Goal: Task Accomplishment & Management: Manage account settings

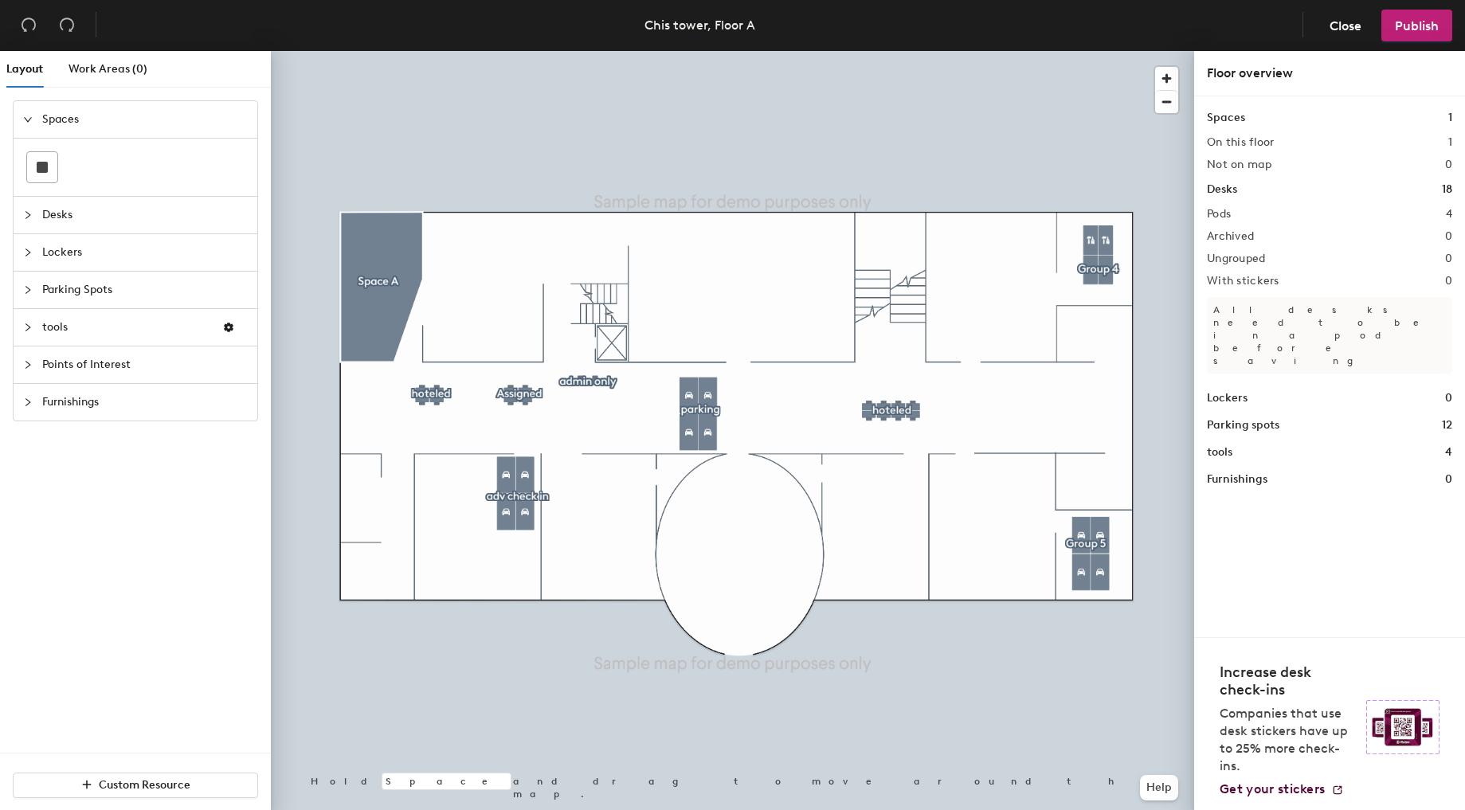
click at [1106, 51] on div at bounding box center [732, 51] width 923 height 0
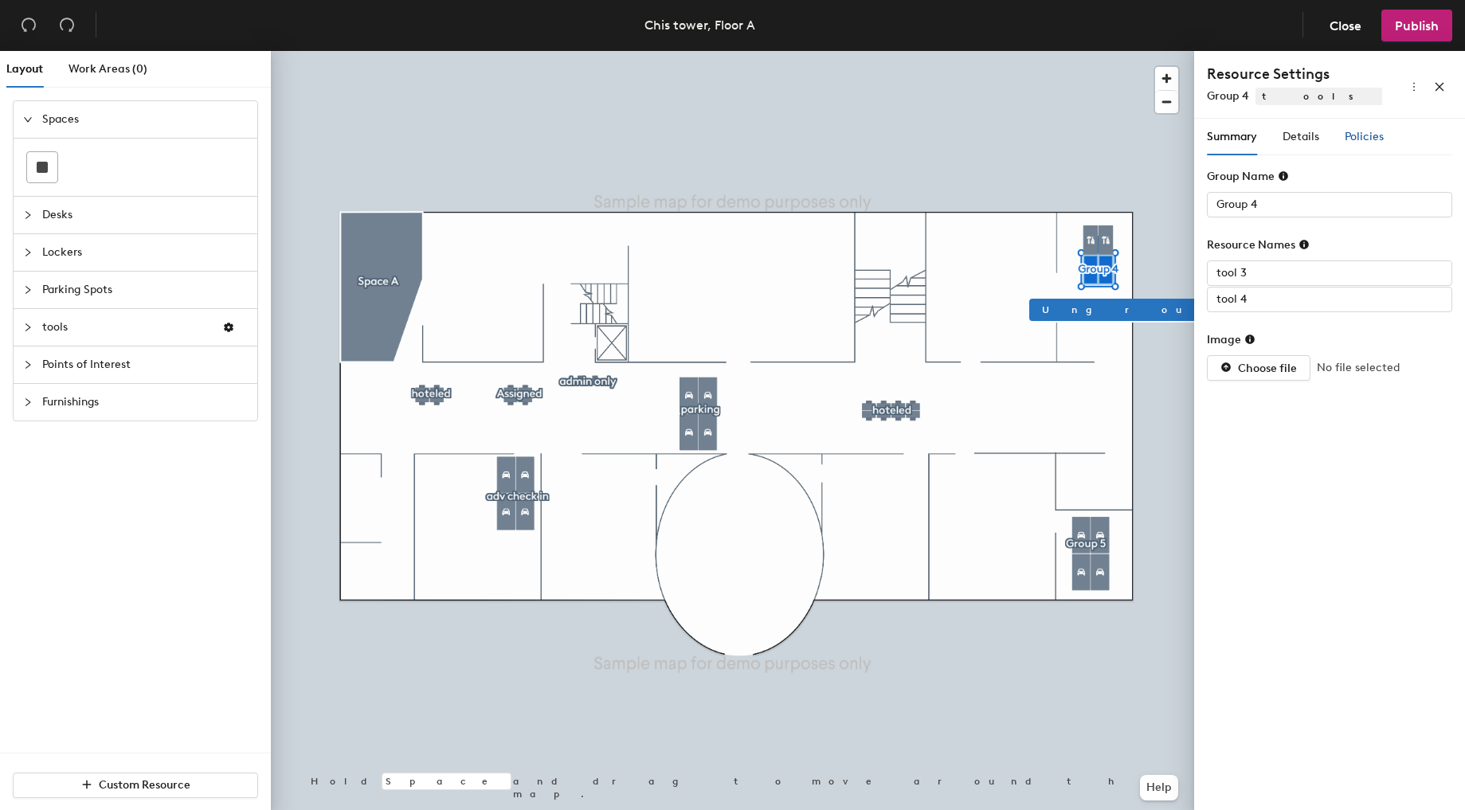
click at [1355, 133] on span "Policies" at bounding box center [1364, 137] width 39 height 14
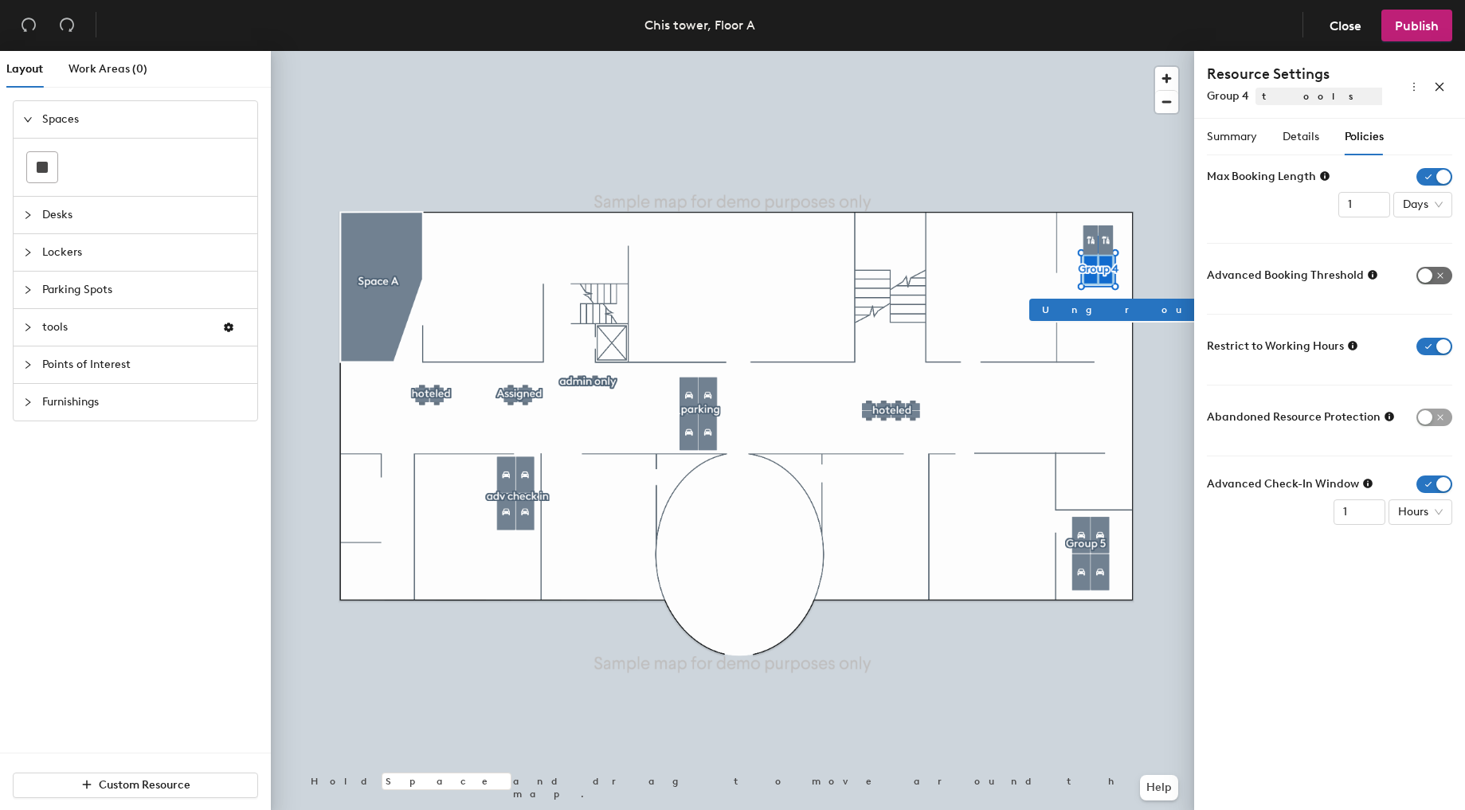
click at [1445, 274] on span "button" at bounding box center [1434, 276] width 36 height 18
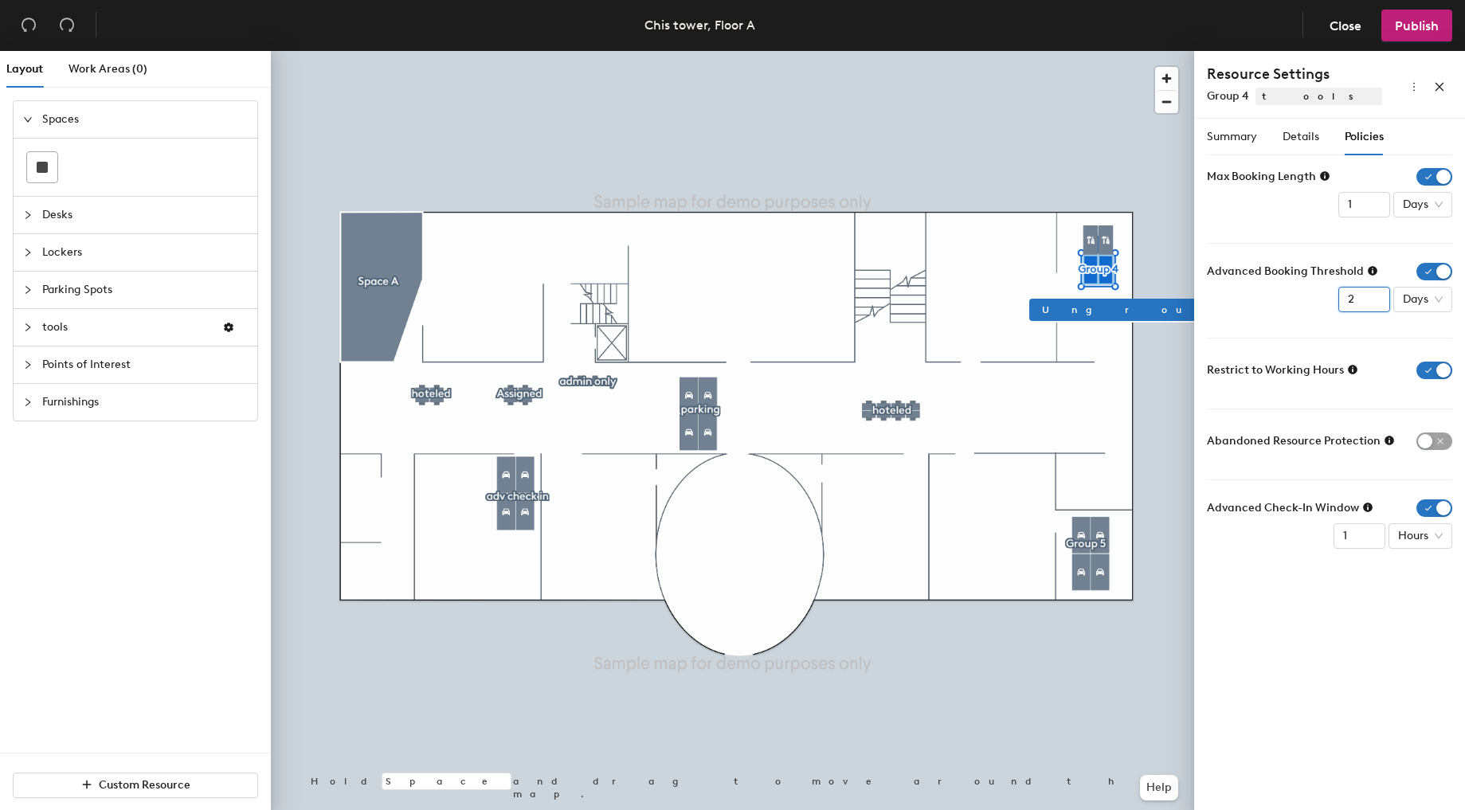
click at [1375, 291] on input "2" at bounding box center [1364, 299] width 52 height 25
click at [1375, 291] on input "3" at bounding box center [1364, 299] width 52 height 25
click at [1375, 291] on input "4" at bounding box center [1364, 299] width 52 height 25
type input "5"
click at [1375, 291] on input "5" at bounding box center [1364, 299] width 52 height 25
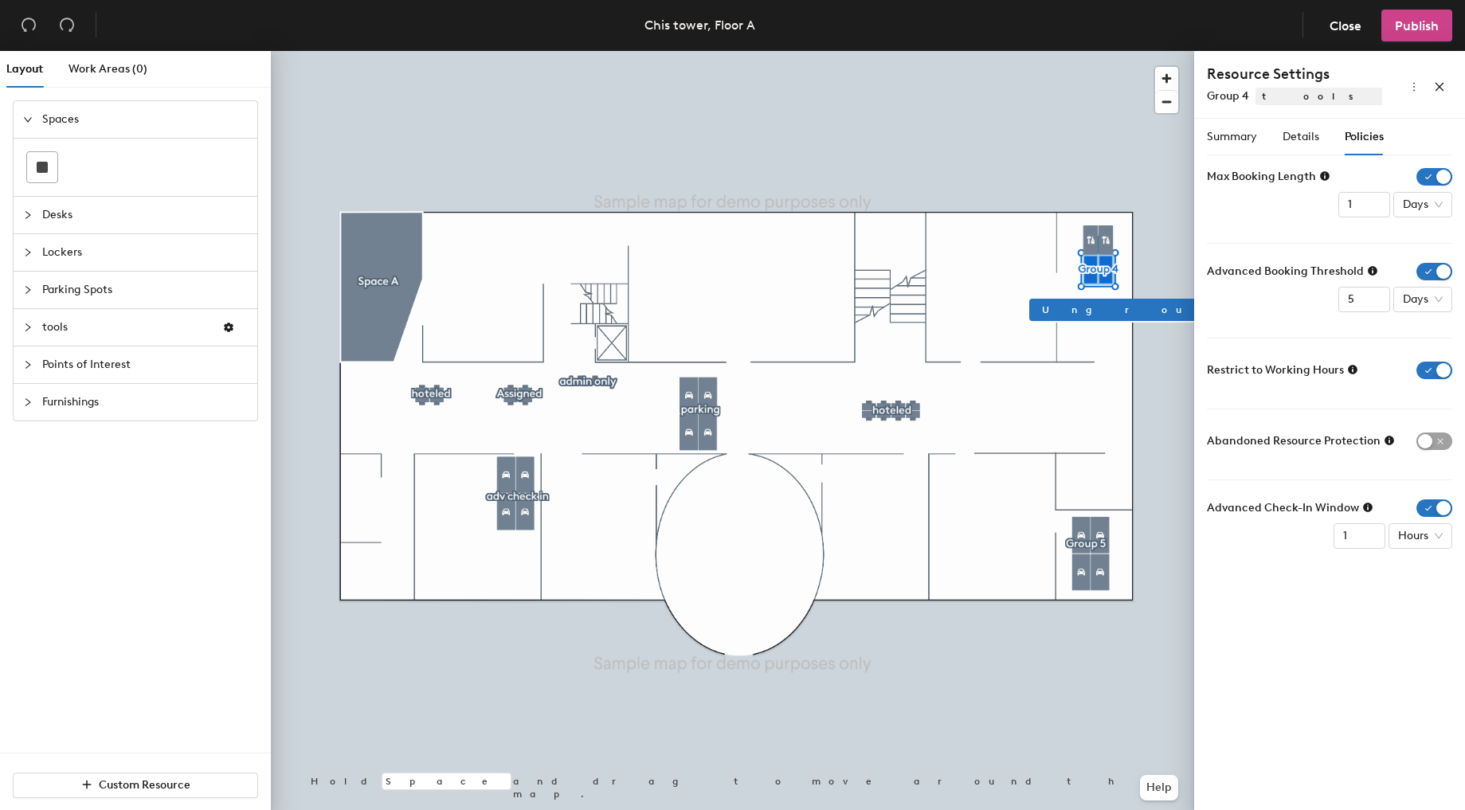
click at [1418, 31] on span "Publish" at bounding box center [1417, 25] width 44 height 15
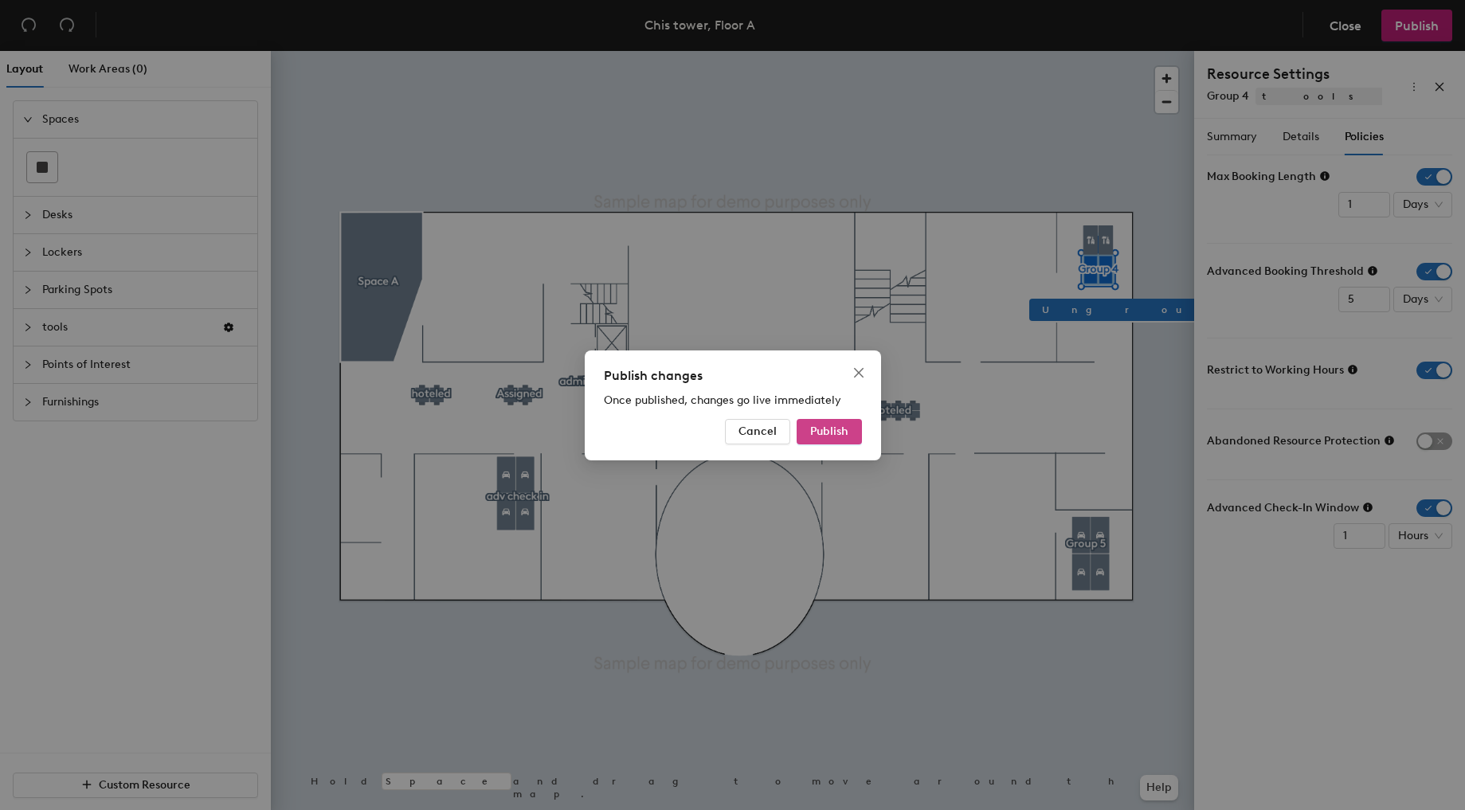
click at [851, 429] on button "Publish" at bounding box center [829, 431] width 65 height 25
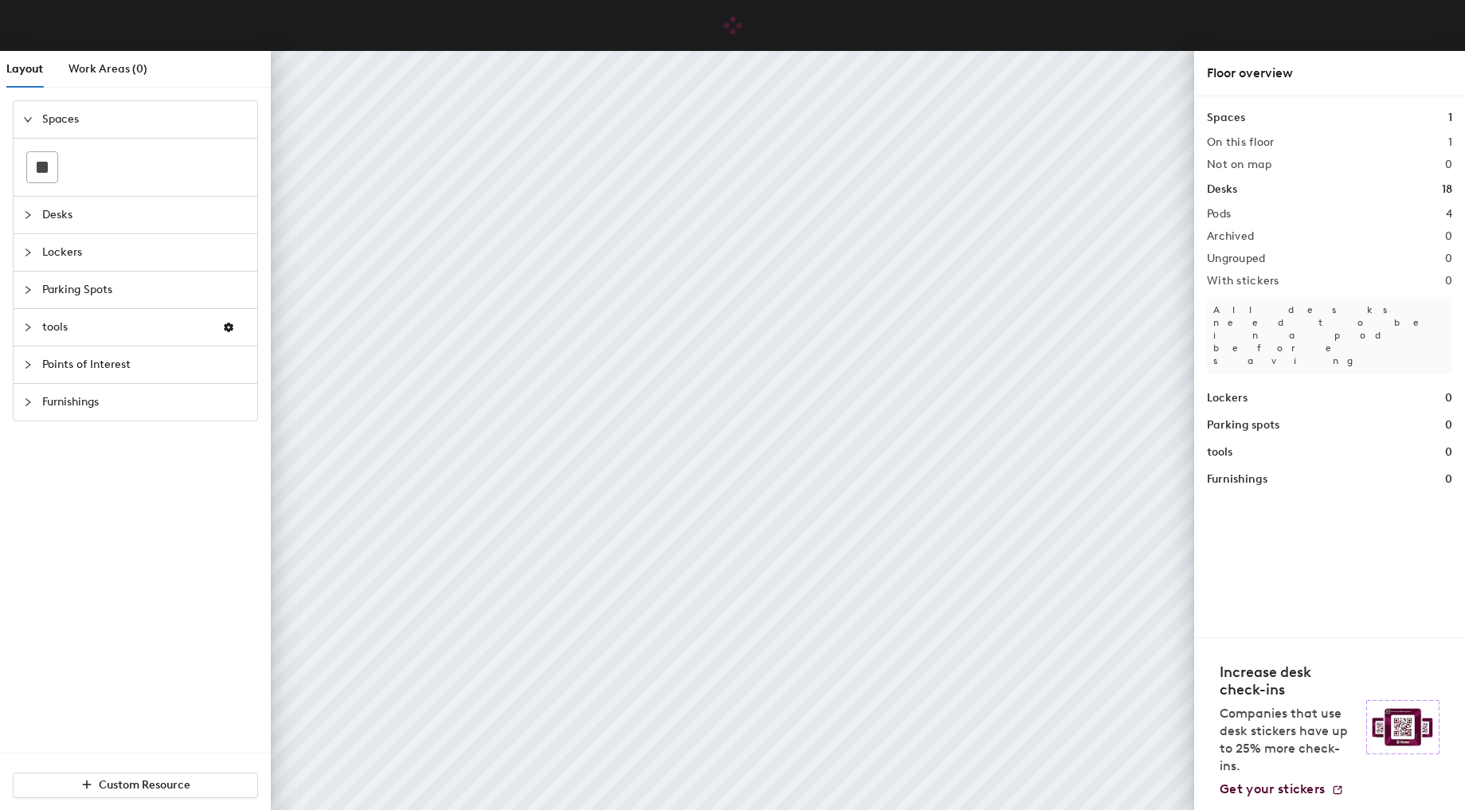
click at [81, 252] on span "Lockers" at bounding box center [145, 252] width 206 height 37
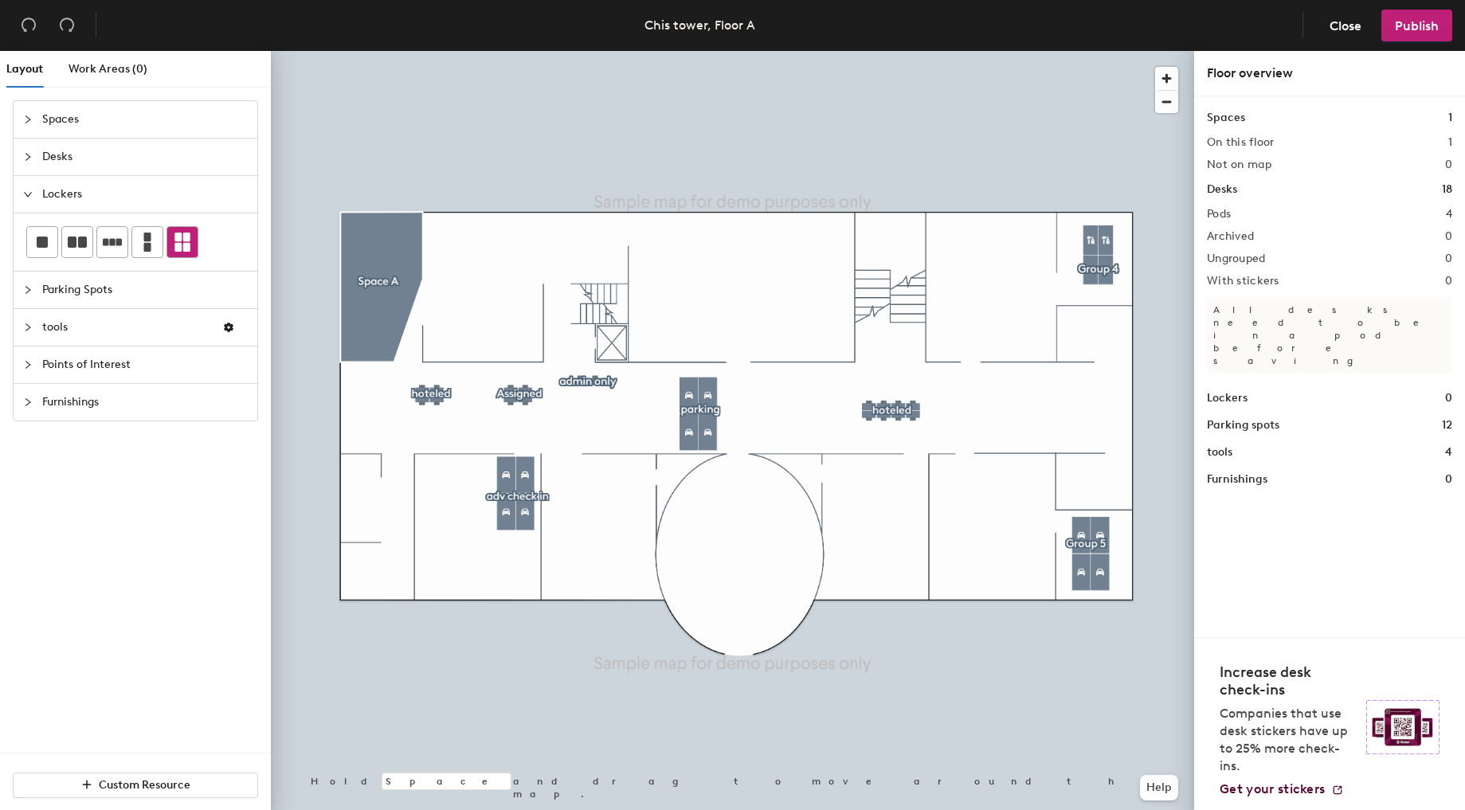
click at [178, 244] on icon at bounding box center [182, 242] width 16 height 19
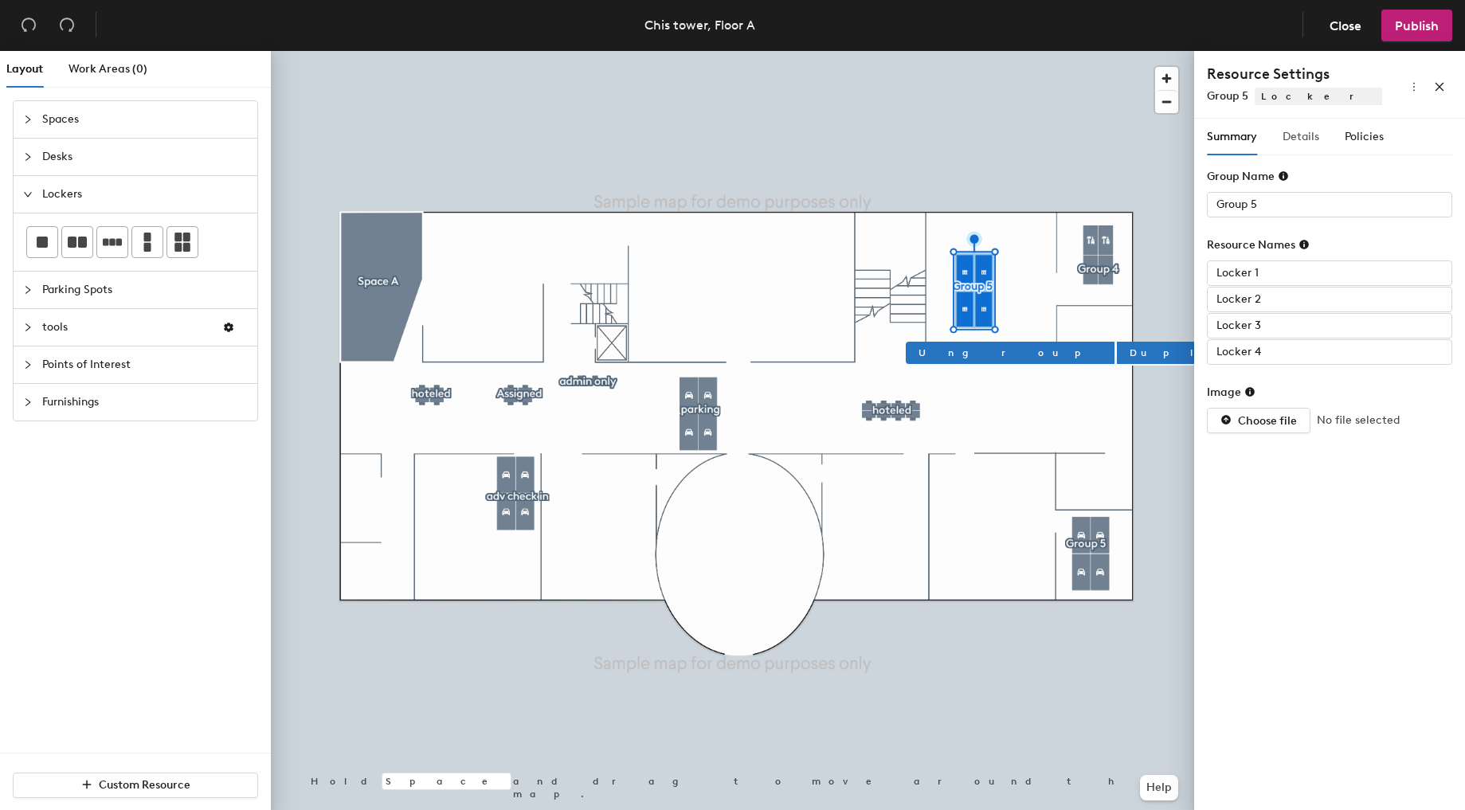
click at [1302, 147] on div "Details" at bounding box center [1301, 137] width 37 height 37
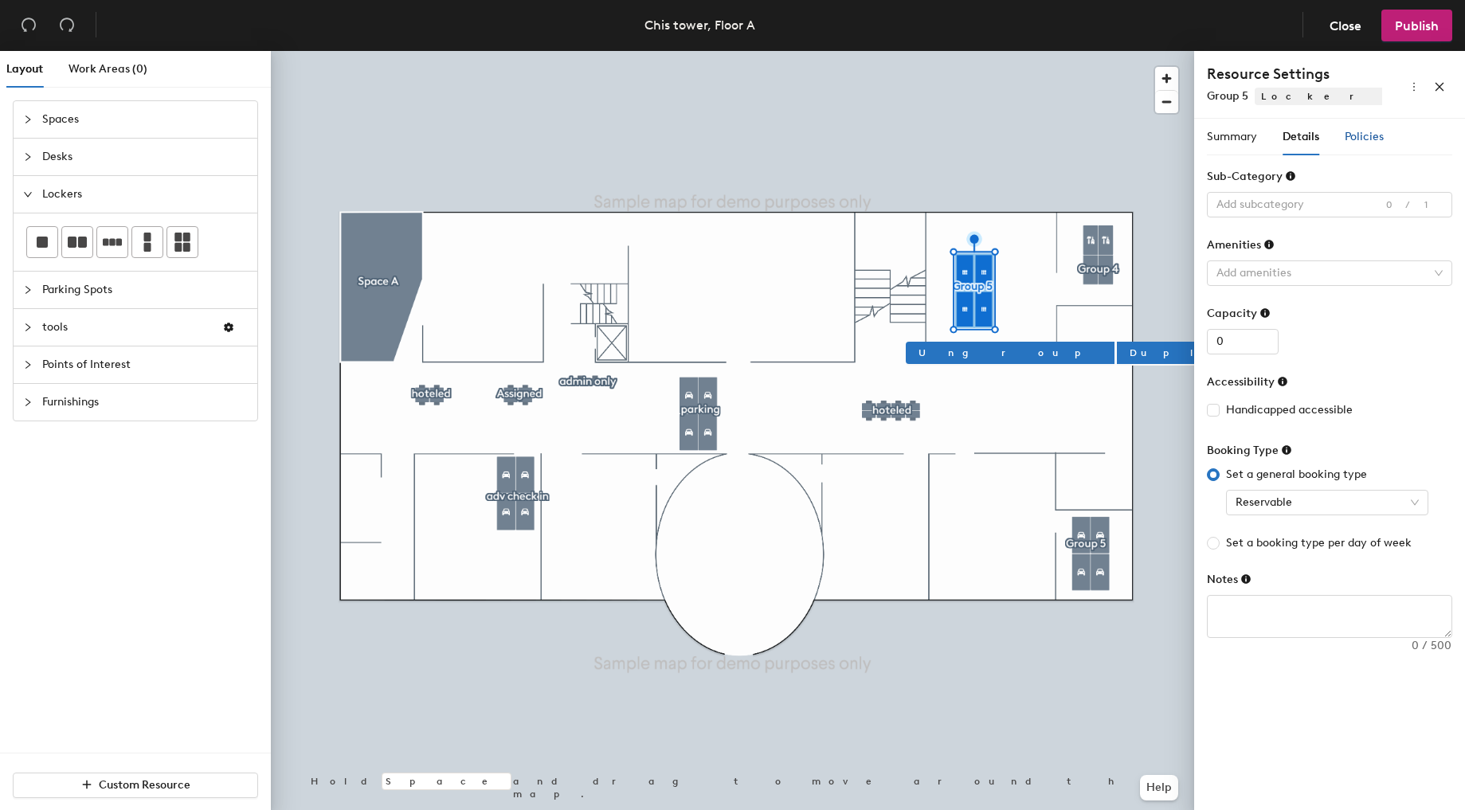
click at [1359, 142] on span "Policies" at bounding box center [1364, 137] width 39 height 14
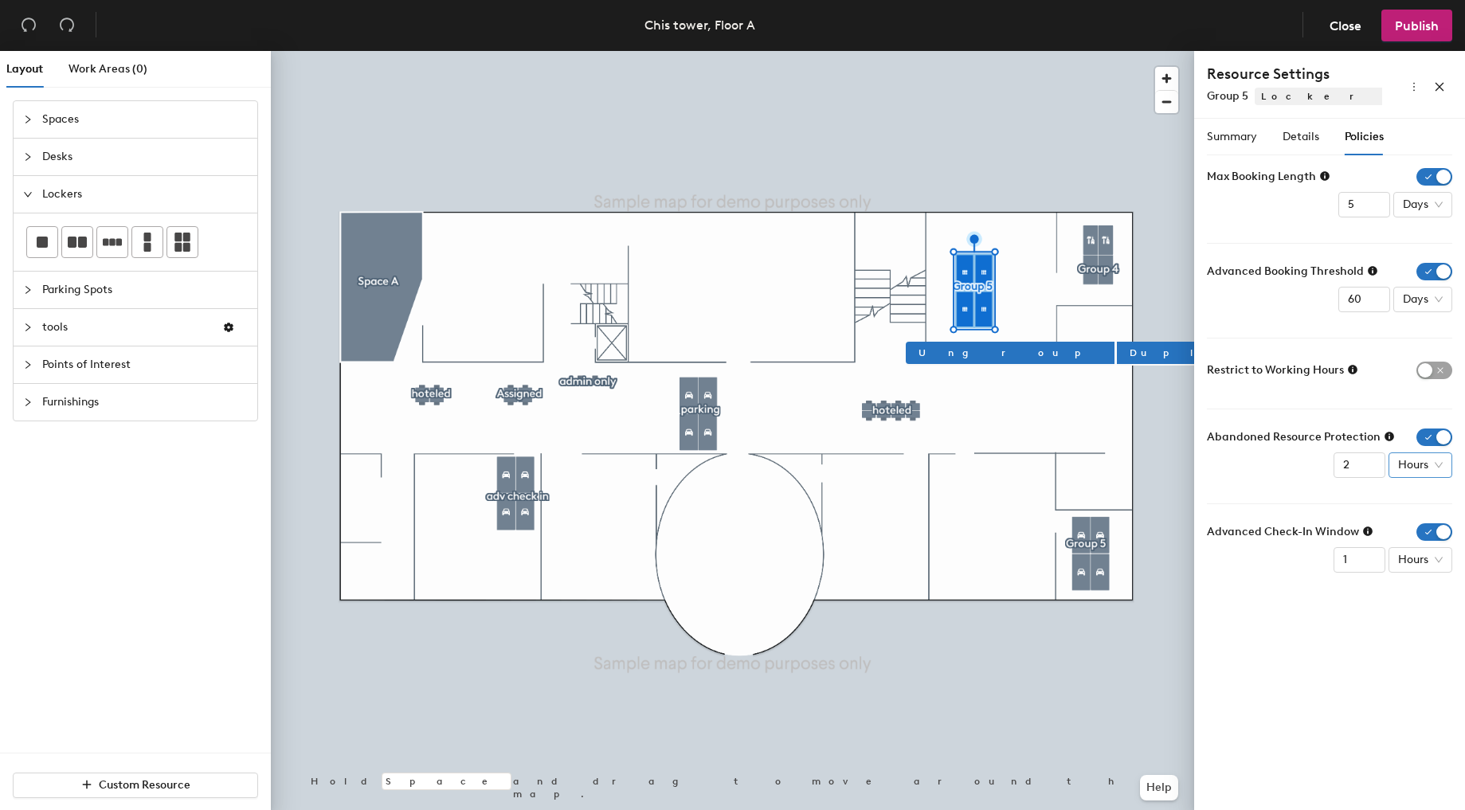
click at [1411, 463] on span "Hours" at bounding box center [1420, 465] width 45 height 24
click at [1416, 495] on div "Minutes" at bounding box center [1421, 497] width 41 height 18
click at [1347, 460] on input "2" at bounding box center [1348, 464] width 52 height 25
click at [1255, 489] on form "Max Booking Length 5 Days Advanced Booking Threshold 60 Days Restrict to Workin…" at bounding box center [1329, 370] width 245 height 405
click at [1349, 466] on input "2" at bounding box center [1348, 464] width 52 height 25
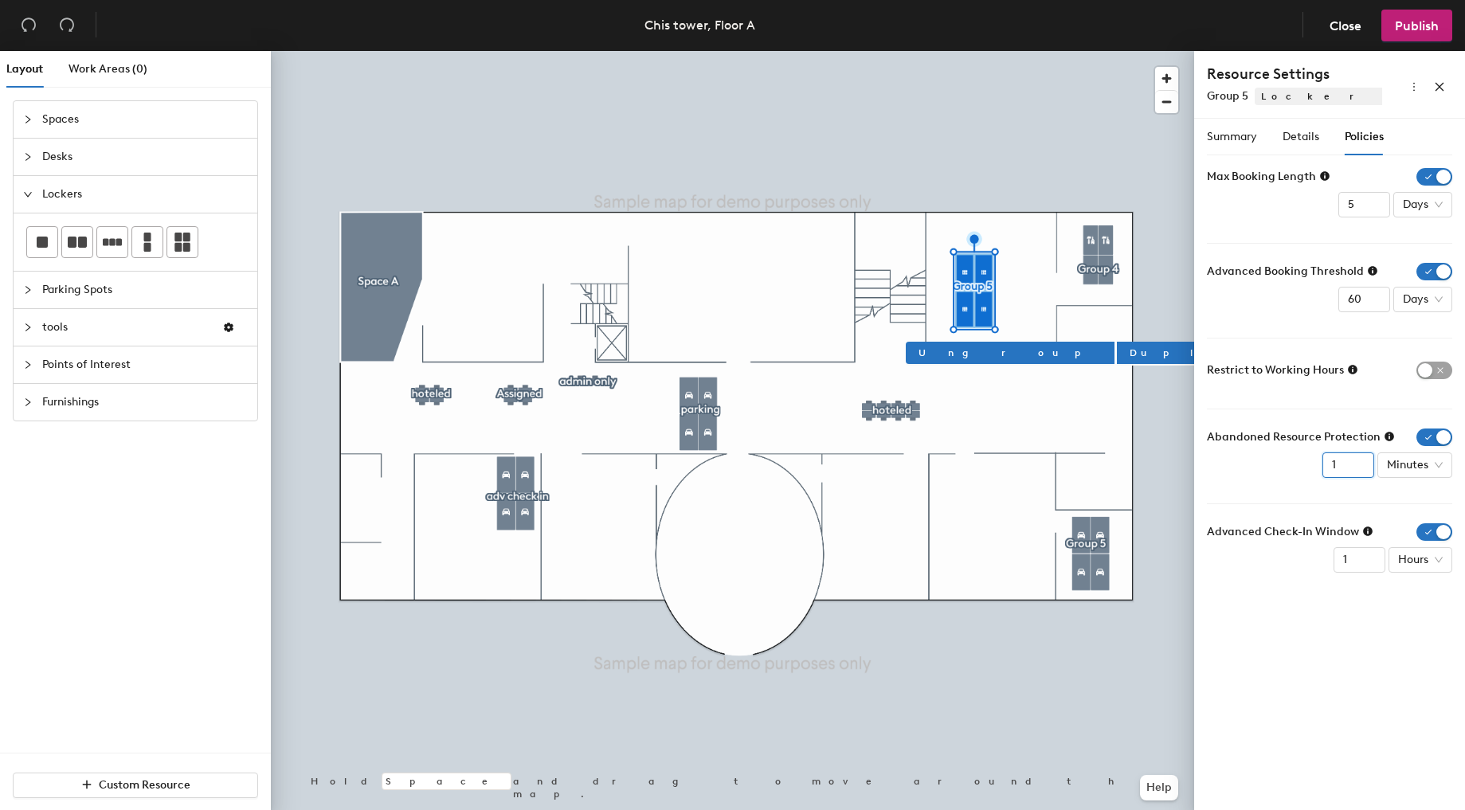
type input "1"
click at [1315, 465] on div "Abandoned Resource Protection 1 Minutes" at bounding box center [1329, 453] width 245 height 49
click at [1365, 556] on input "2" at bounding box center [1360, 559] width 52 height 25
click at [1415, 563] on span "Hours" at bounding box center [1420, 560] width 45 height 24
click at [1420, 593] on div "Minutes" at bounding box center [1421, 591] width 41 height 18
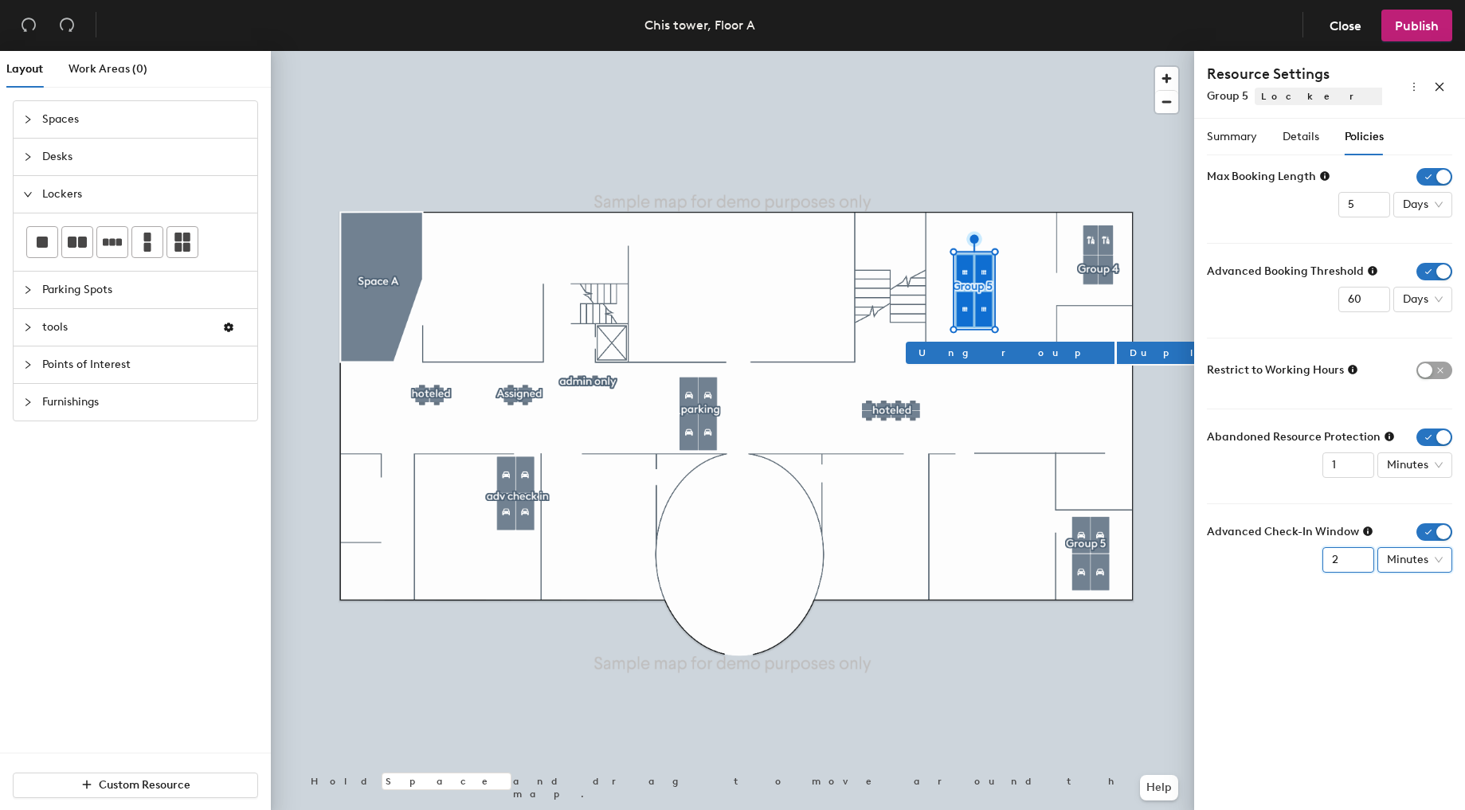
click at [1345, 559] on input "2" at bounding box center [1348, 559] width 52 height 25
click at [1318, 664] on div "Summary Details Policies Group Name Group 5 Resource Names Locker 1 Locker 2 Lo…" at bounding box center [1329, 468] width 271 height 698
click at [1340, 554] on input "5" at bounding box center [1348, 559] width 52 height 25
type input "1"
click at [1326, 646] on div "Summary Details Policies Group Name Group 5 Resource Names Locker 1 Locker 2 Lo…" at bounding box center [1329, 468] width 271 height 698
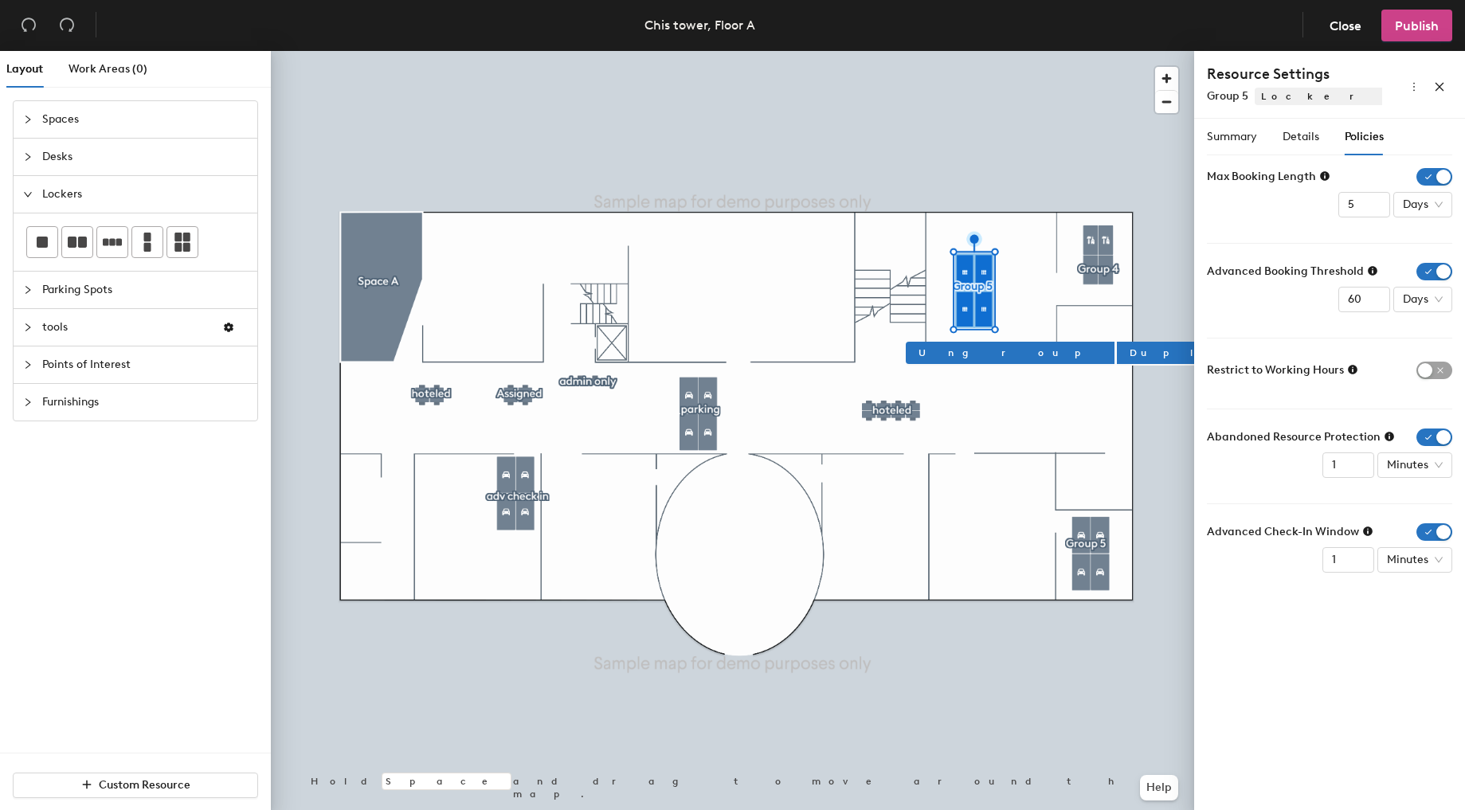
click at [1425, 29] on span "Publish" at bounding box center [1417, 25] width 44 height 15
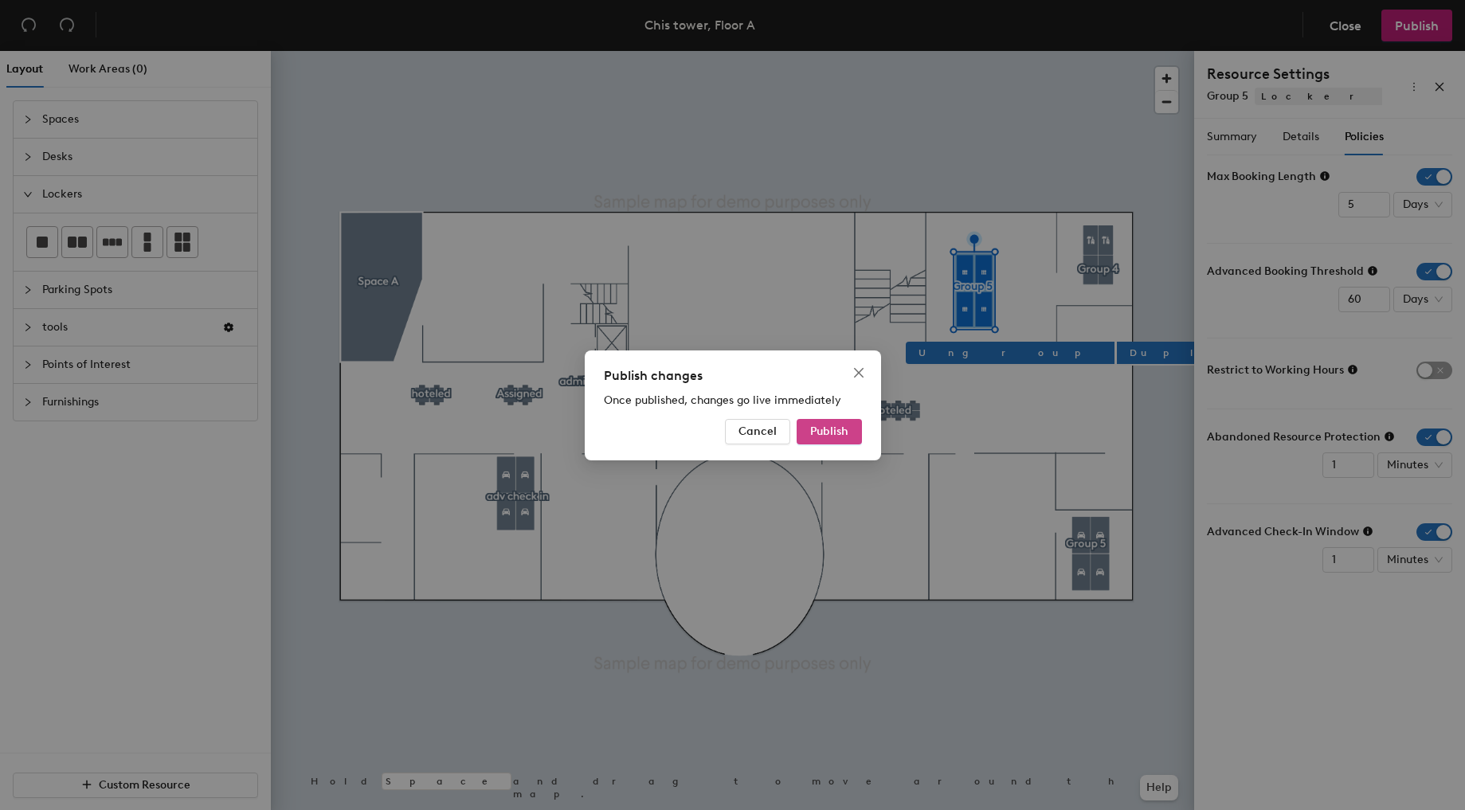
click at [822, 441] on button "Publish" at bounding box center [829, 431] width 65 height 25
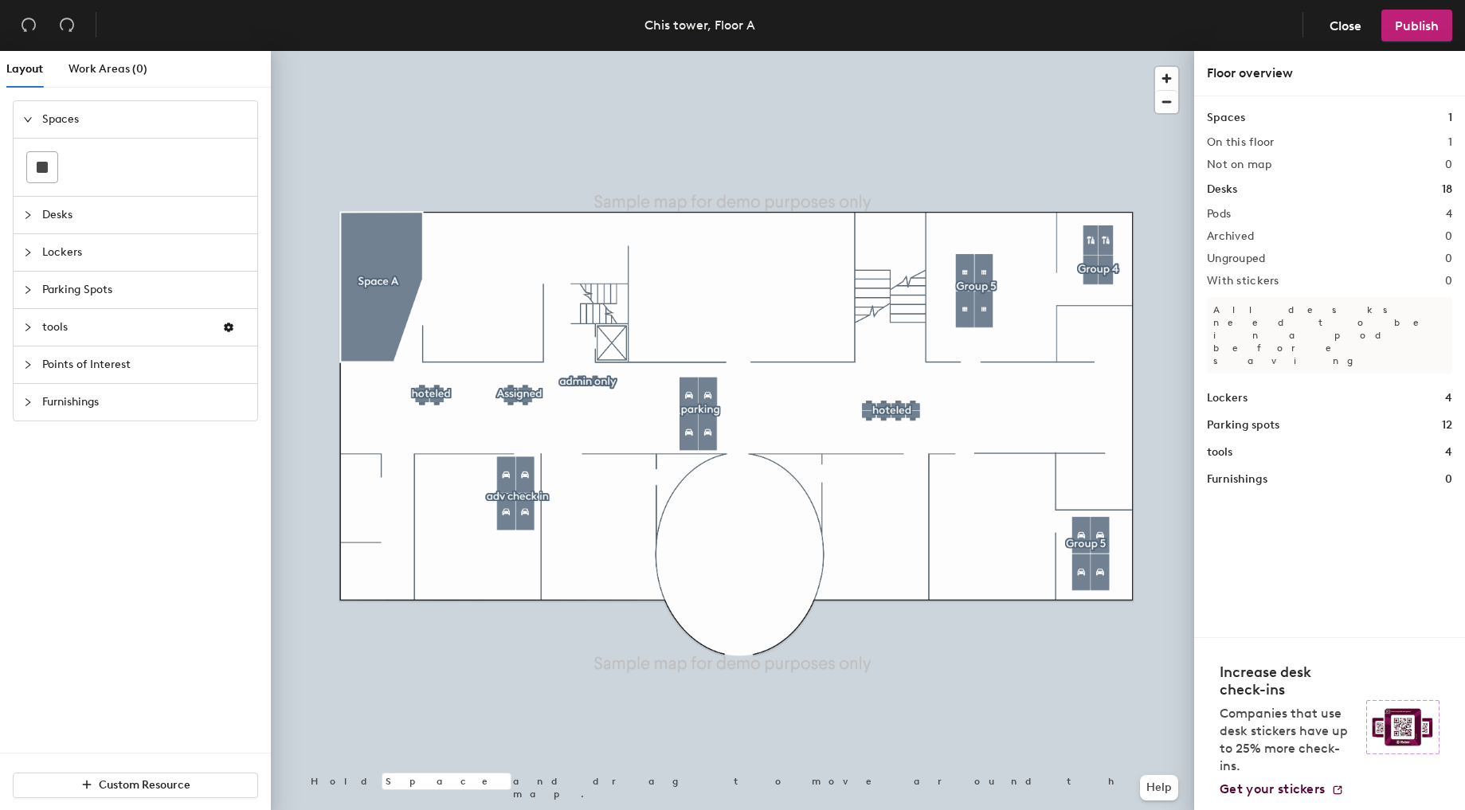
click at [990, 51] on div at bounding box center [732, 51] width 923 height 0
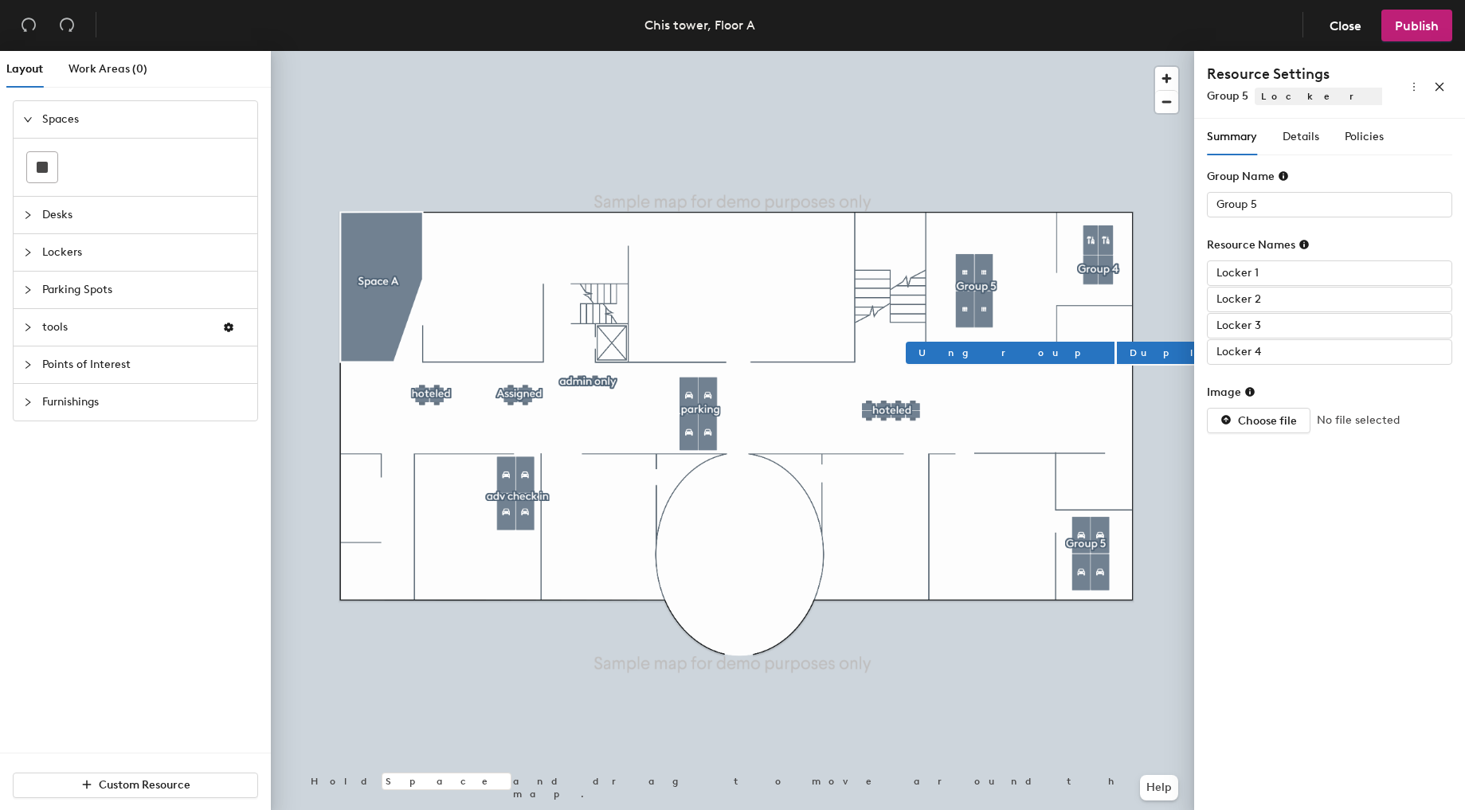
type input "Locker 4"
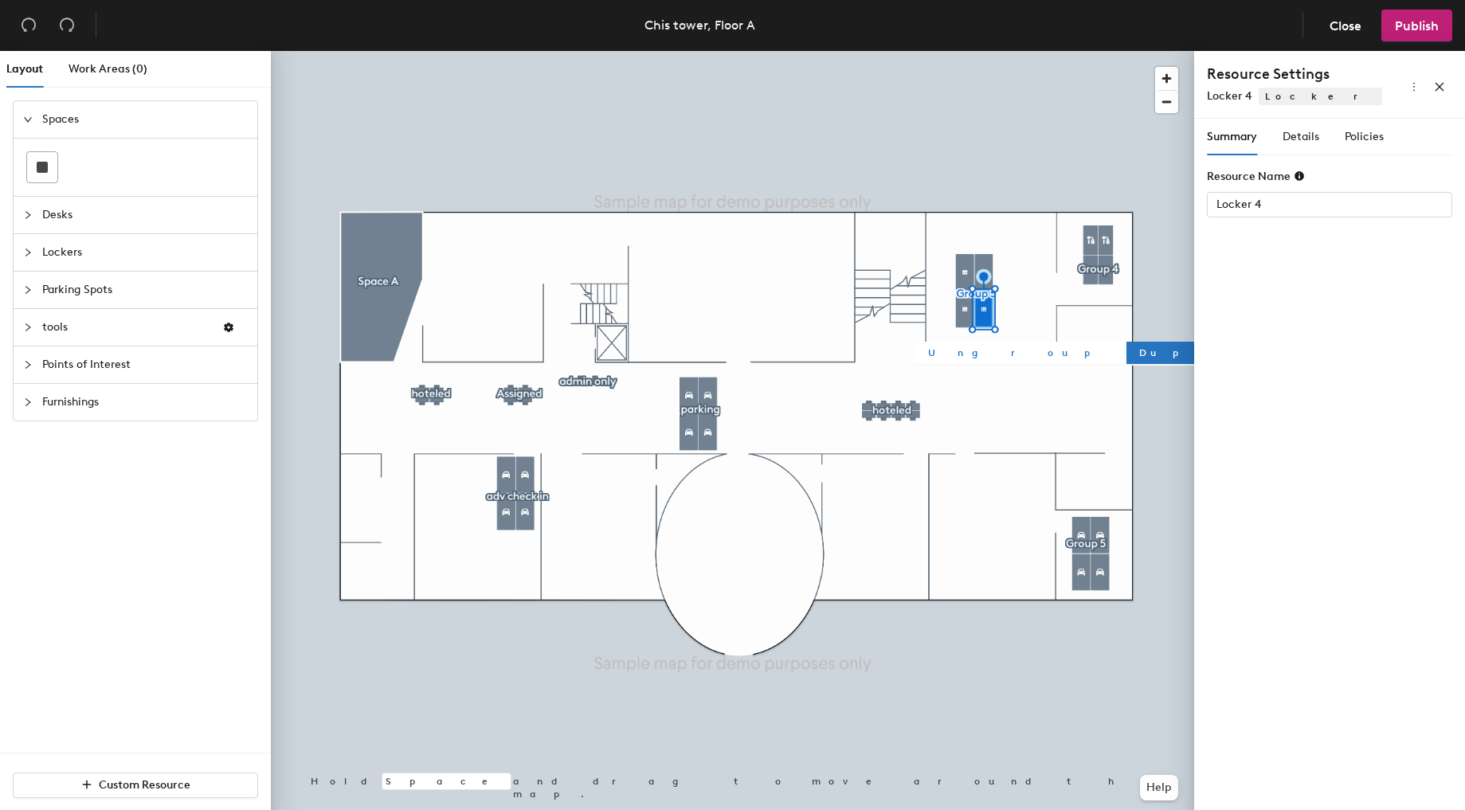
click at [959, 357] on span "Ungroup" at bounding box center [1019, 353] width 183 height 14
click at [1304, 134] on span "Details" at bounding box center [1301, 137] width 37 height 14
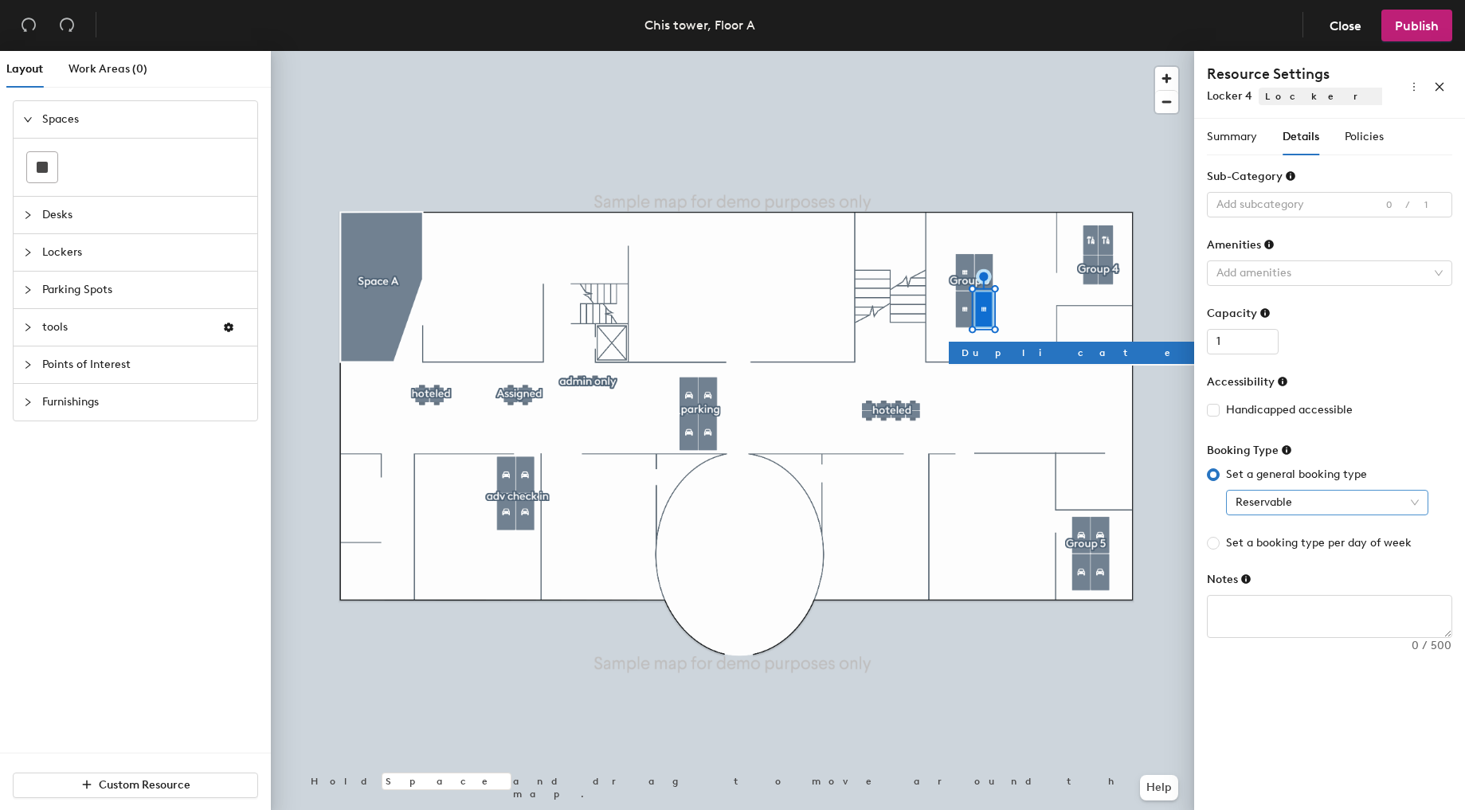
click at [1254, 501] on span "Reservable" at bounding box center [1327, 503] width 183 height 24
click at [1274, 588] on div "Assigned" at bounding box center [1327, 586] width 177 height 18
click at [1365, 136] on span "Policies" at bounding box center [1364, 137] width 39 height 14
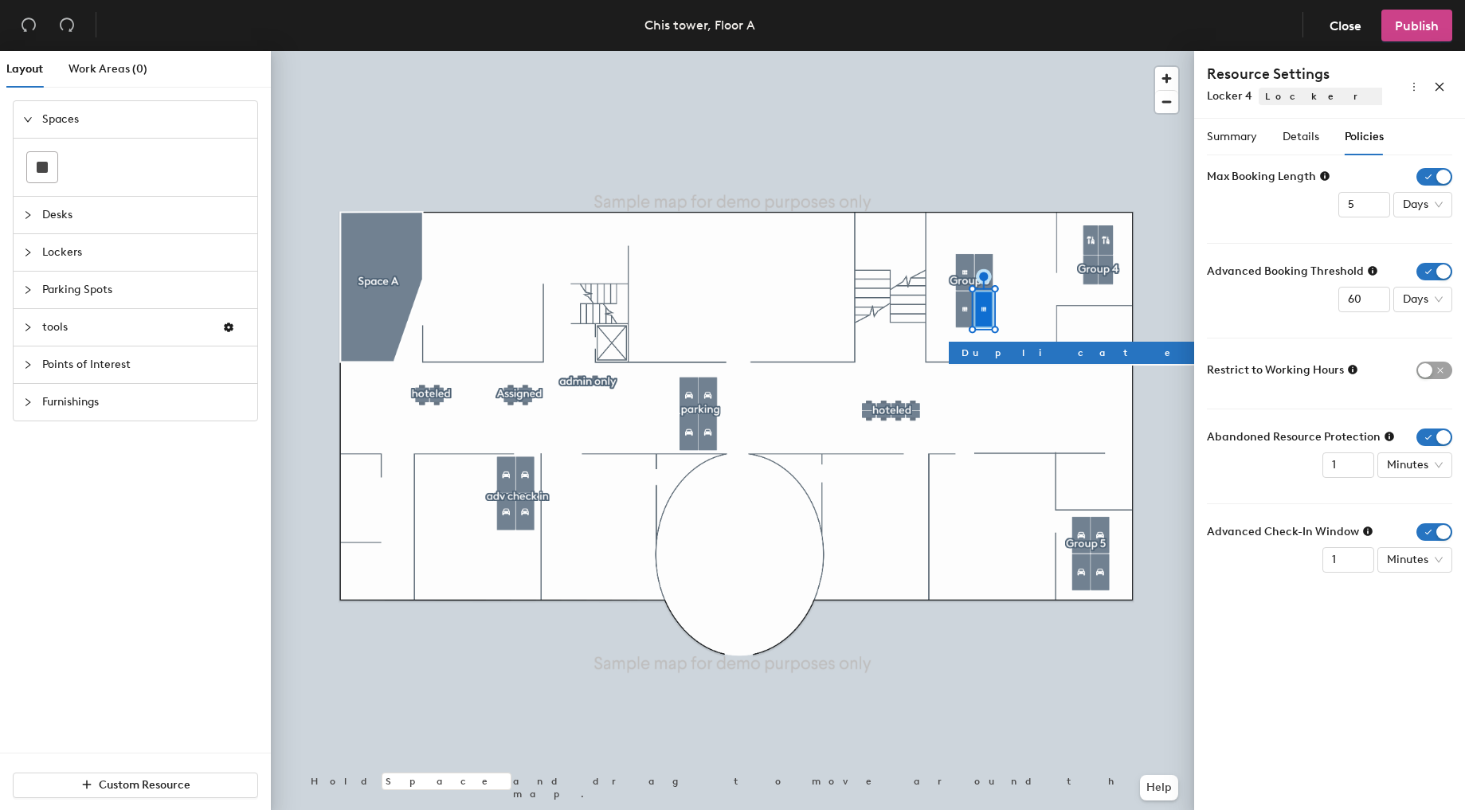
click at [1427, 41] on button "Publish" at bounding box center [1416, 26] width 71 height 32
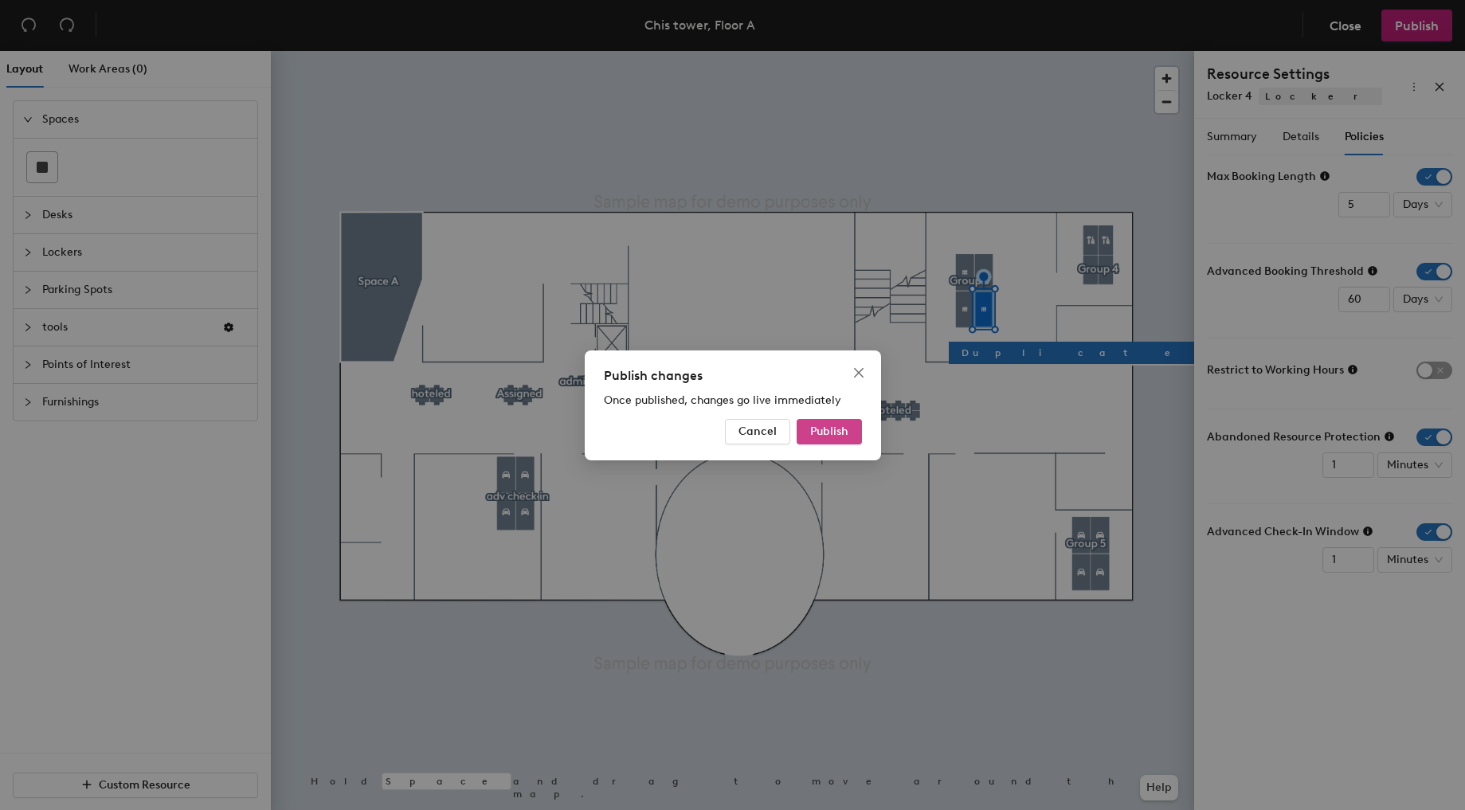
click at [828, 437] on span "Publish" at bounding box center [829, 432] width 38 height 14
